Goal: Task Accomplishment & Management: Complete application form

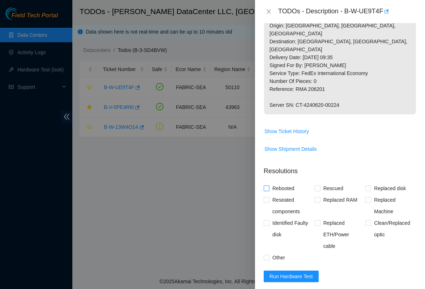
scroll to position [316, 0]
click at [373, 194] on span "Replaced Machine" at bounding box center [393, 205] width 45 height 23
click at [370, 197] on input "Replaced Machine" at bounding box center [367, 199] width 5 height 5
checkbox input "true"
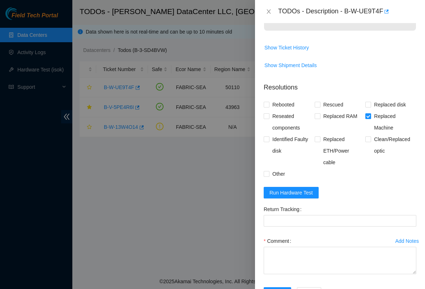
scroll to position [400, 0]
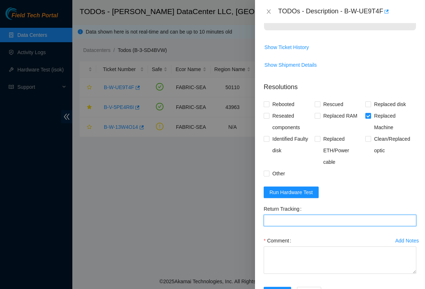
click at [288, 215] on Tracking "Return Tracking" at bounding box center [339, 221] width 152 height 12
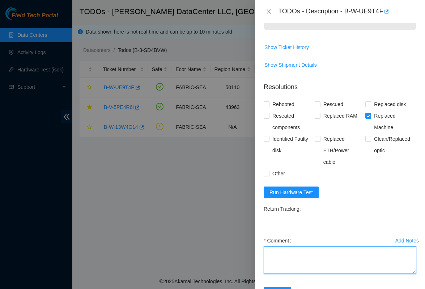
click at [281, 251] on textarea "Comment" at bounding box center [339, 260] width 152 height 27
click at [278, 247] on textarea "Comment" at bounding box center [339, 260] width 152 height 27
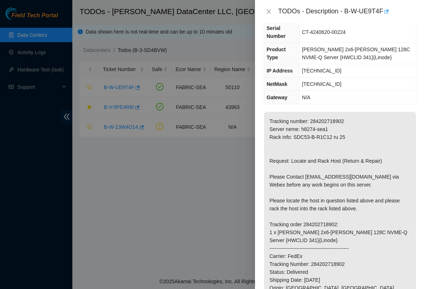
scroll to position [42, 0]
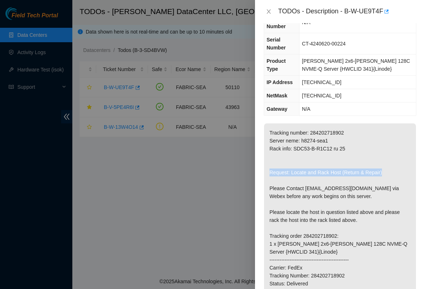
copy p "Request: Locate and Rack Host (Return & Repair)"
drag, startPoint x: 267, startPoint y: 171, endPoint x: 399, endPoint y: 170, distance: 132.3
click at [399, 170] on p "Tracking number: 284202718902 Server neme: h8274-sea1 Rack info: SDC53-B-R1C12 …" at bounding box center [340, 256] width 152 height 265
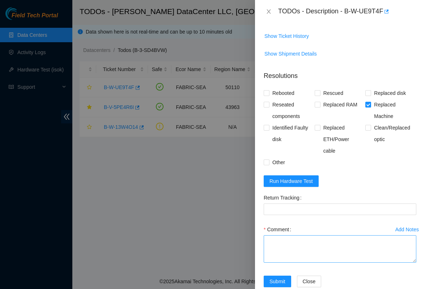
scroll to position [411, 0]
click at [314, 237] on textarea "Comment" at bounding box center [339, 249] width 152 height 27
paste textarea "Request: Locate and Rack Host (Return & Repair)"
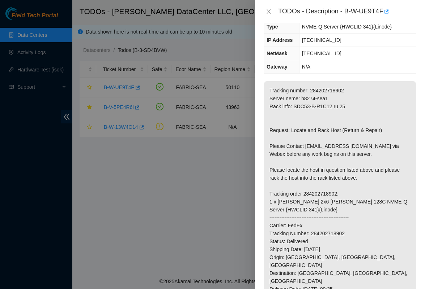
scroll to position [89, 0]
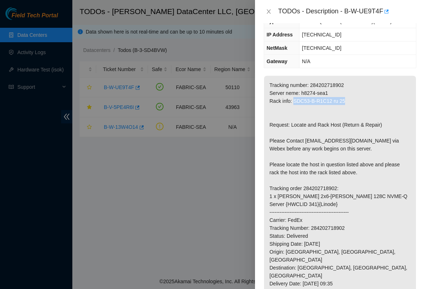
drag, startPoint x: 351, startPoint y: 101, endPoint x: 295, endPoint y: 102, distance: 56.7
click at [295, 102] on p "Tracking number: 284202718902 Server neme: h8274-sea1 Rack info: SDC53-B-R1C12 …" at bounding box center [340, 208] width 152 height 265
copy p "SDC53-B-R1C12 ru 25"
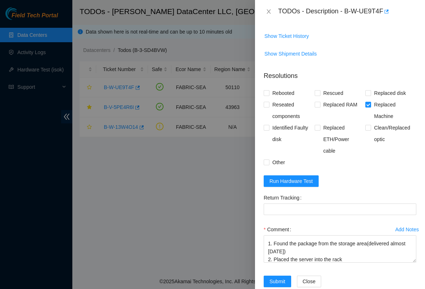
scroll to position [411, 0]
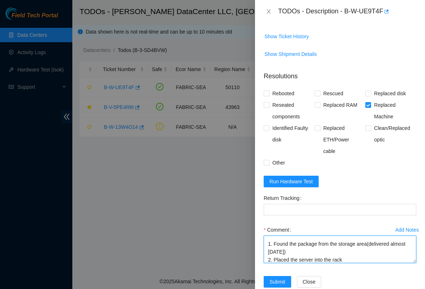
click at [353, 243] on textarea "Request: Locate and Rack Host (Return & Repair) 1. Found the package from the s…" at bounding box center [339, 249] width 152 height 27
paste textarea "SDC53-B-R1C12 ru 25"
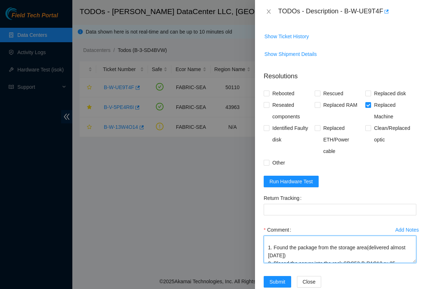
scroll to position [9, 0]
click at [315, 238] on textarea "Request: Locate and Rack Host (Return & Repair) 1. Found the package from the s…" at bounding box center [339, 249] width 152 height 27
click at [316, 242] on textarea "Request: Locate and Rack Host (Return & Repair) 1. Found the package from the s…" at bounding box center [339, 249] width 152 height 27
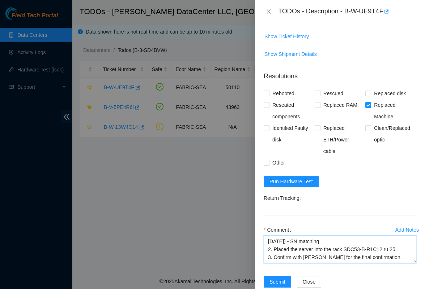
scroll to position [24, 0]
type textarea "Request: Locate and Rack Host (Return & Repair) 1. Found the package from the s…"
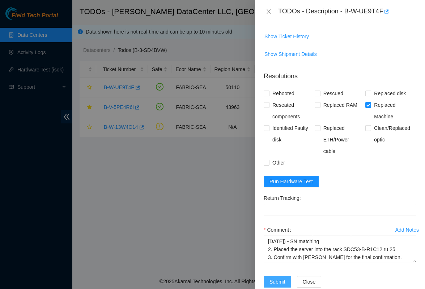
click at [271, 278] on span "Submit" at bounding box center [277, 282] width 16 height 8
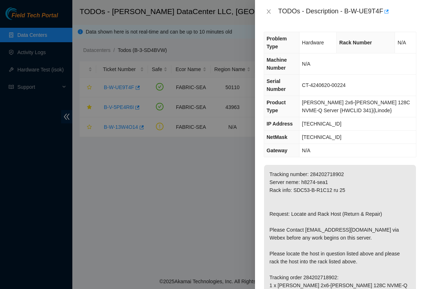
scroll to position [0, 0]
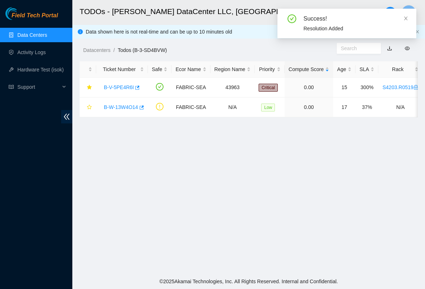
click at [237, 175] on main "TODOs - Sabey DataCenter LLC, Tukwila, WA S Data shown here is not real-time an…" at bounding box center [248, 137] width 352 height 274
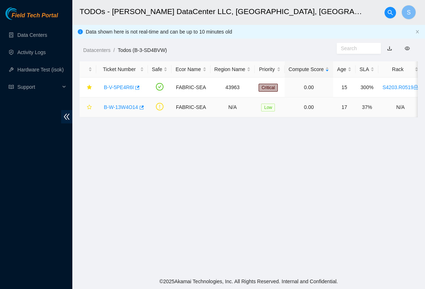
click at [126, 107] on link "B-W-13W4O14" at bounding box center [121, 107] width 34 height 6
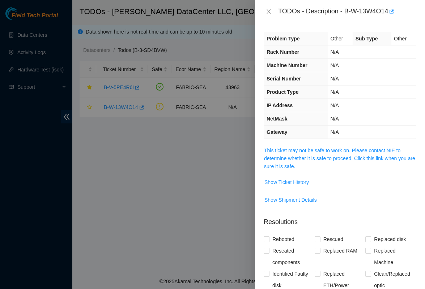
click at [289, 147] on span "This ticket may not be safe to work on. Please contact NIE to determine whether…" at bounding box center [340, 159] width 152 height 24
click at [289, 148] on link "This ticket may not be safe to work on. Please contact NIE to determine whether…" at bounding box center [339, 159] width 151 height 22
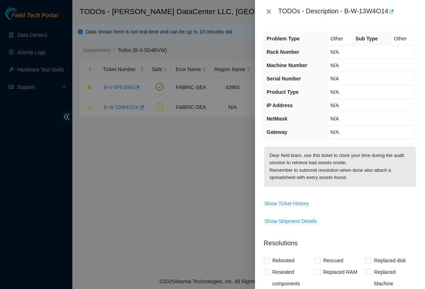
click at [269, 14] on icon "close" at bounding box center [269, 12] width 6 height 6
